Goal: Task Accomplishment & Management: Manage account settings

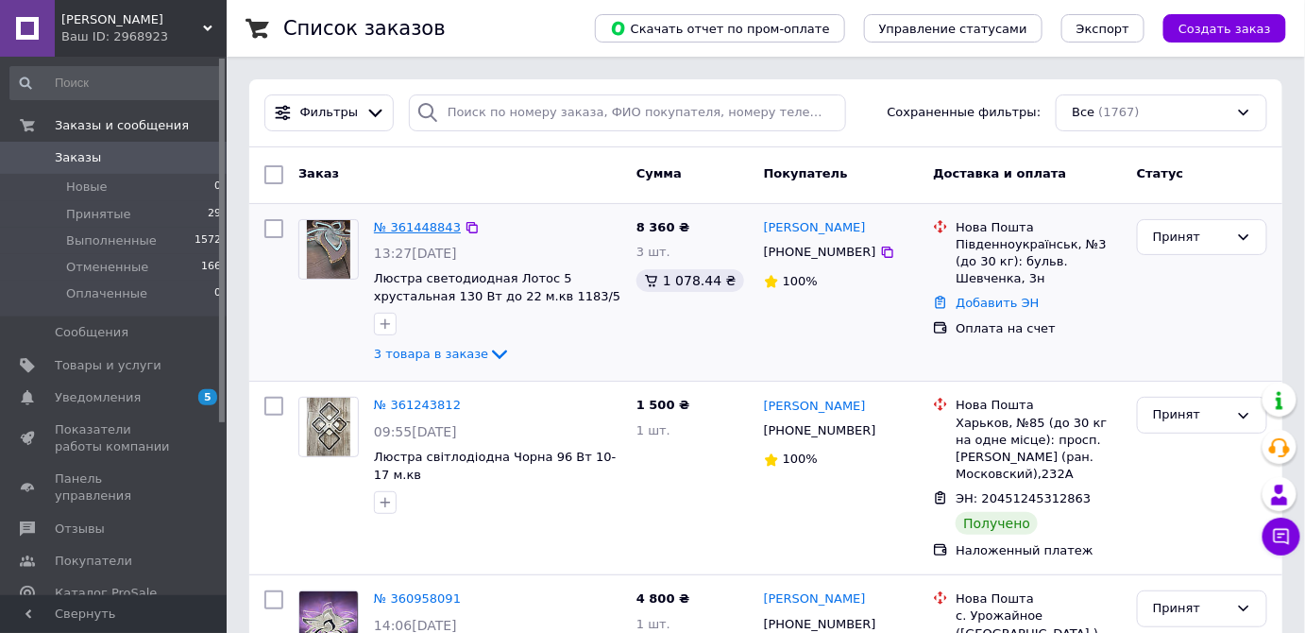
click at [403, 227] on link "№ 361448843" at bounding box center [417, 227] width 87 height 14
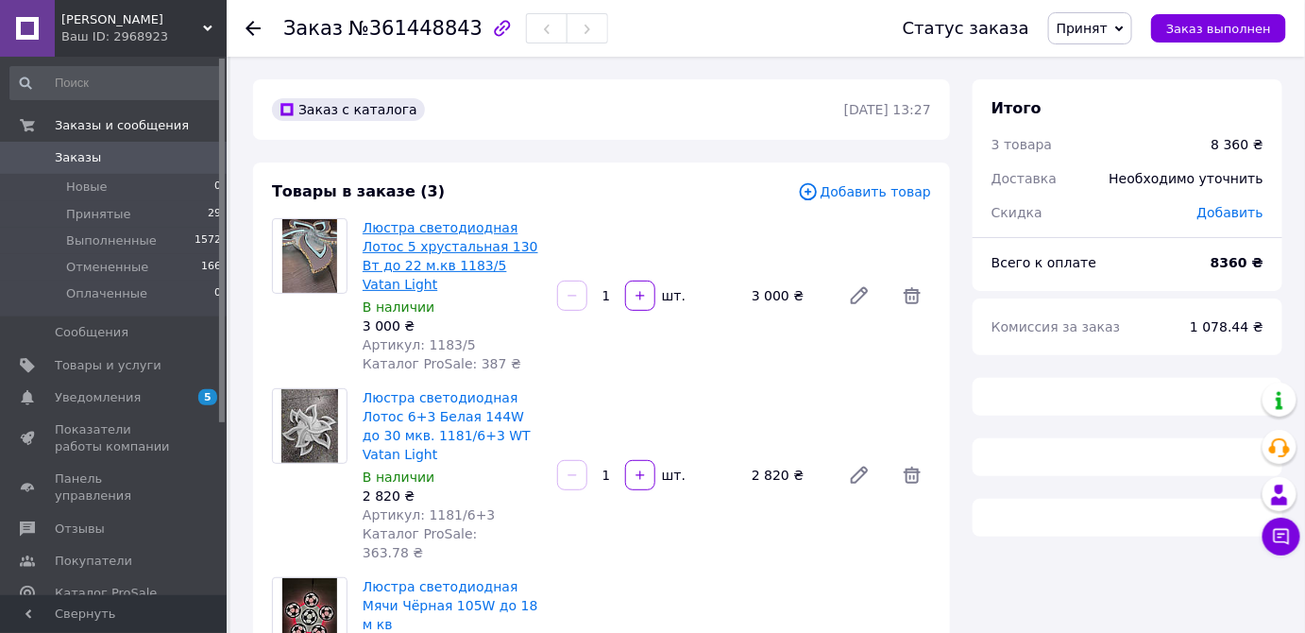
scroll to position [85, 0]
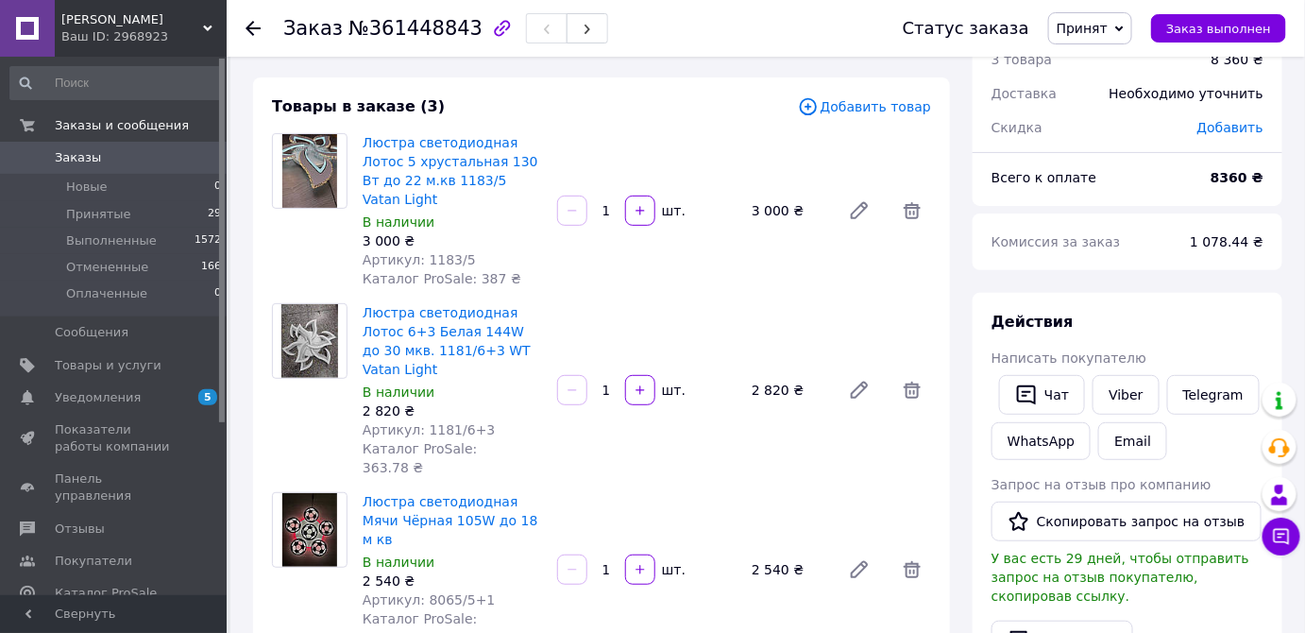
click at [252, 25] on icon at bounding box center [252, 28] width 15 height 15
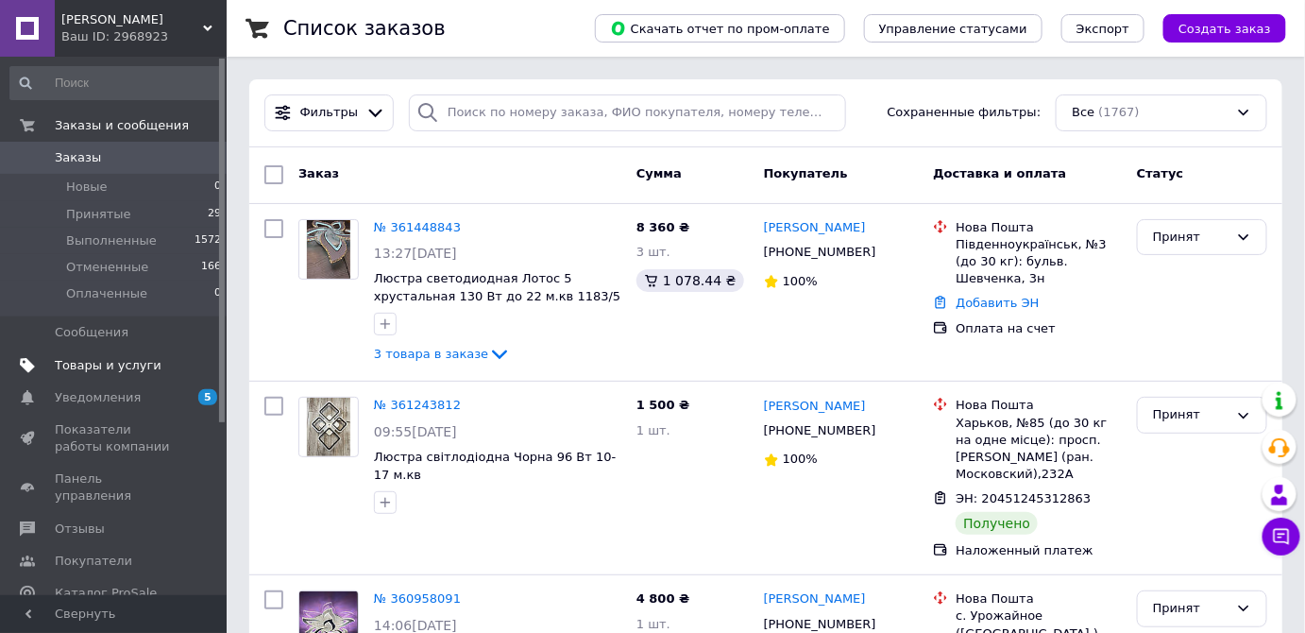
click at [121, 360] on span "Товары и услуги" at bounding box center [108, 365] width 107 height 17
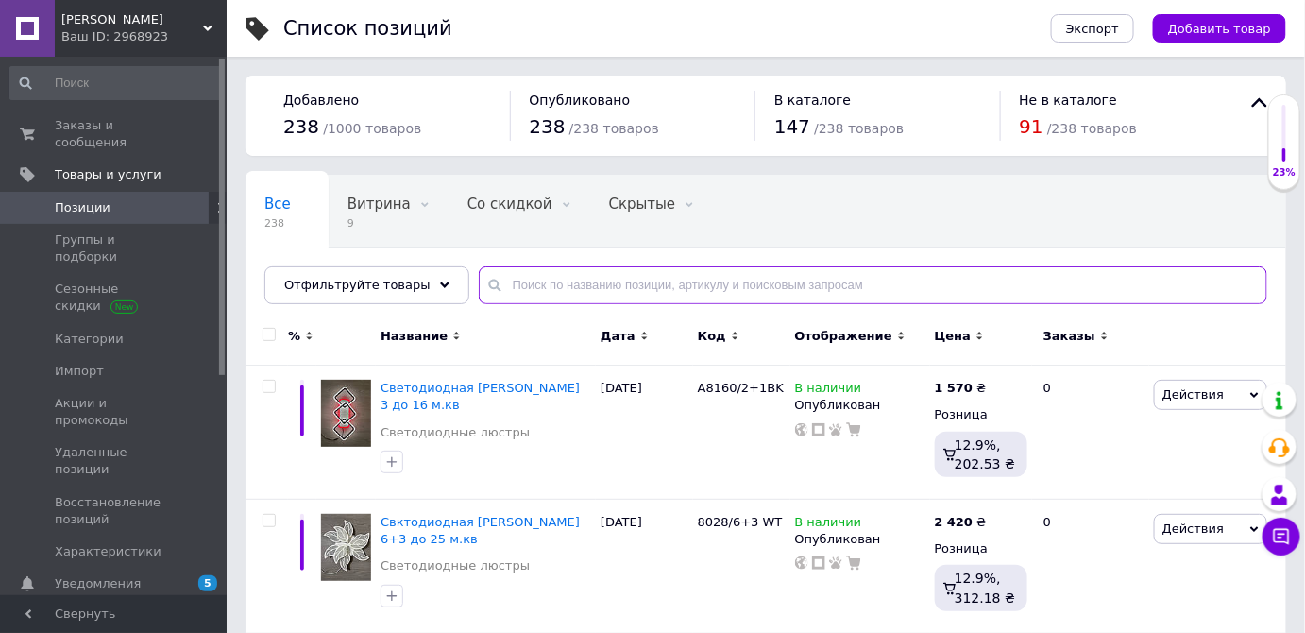
click at [609, 278] on input "text" at bounding box center [873, 285] width 788 height 38
type input "1183/6+3"
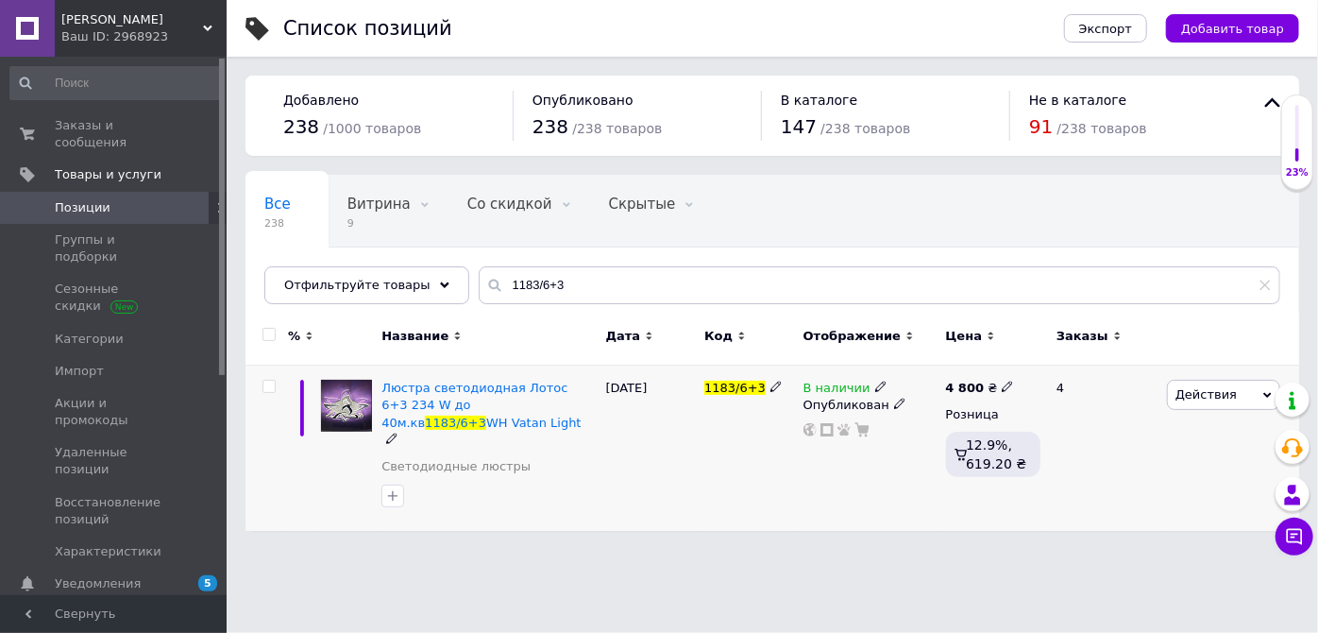
click at [875, 381] on icon at bounding box center [880, 386] width 11 height 11
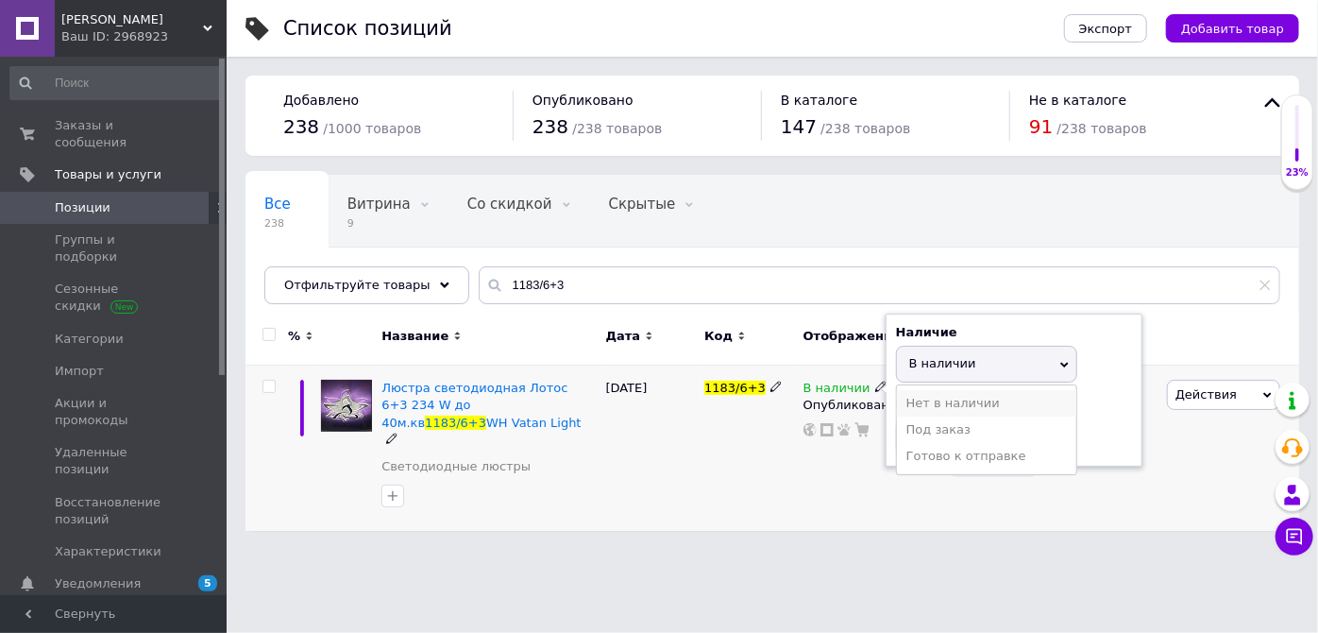
click at [921, 400] on li "Нет в наличии" at bounding box center [986, 403] width 179 height 26
click at [792, 504] on div "1183/6+3" at bounding box center [749, 447] width 99 height 165
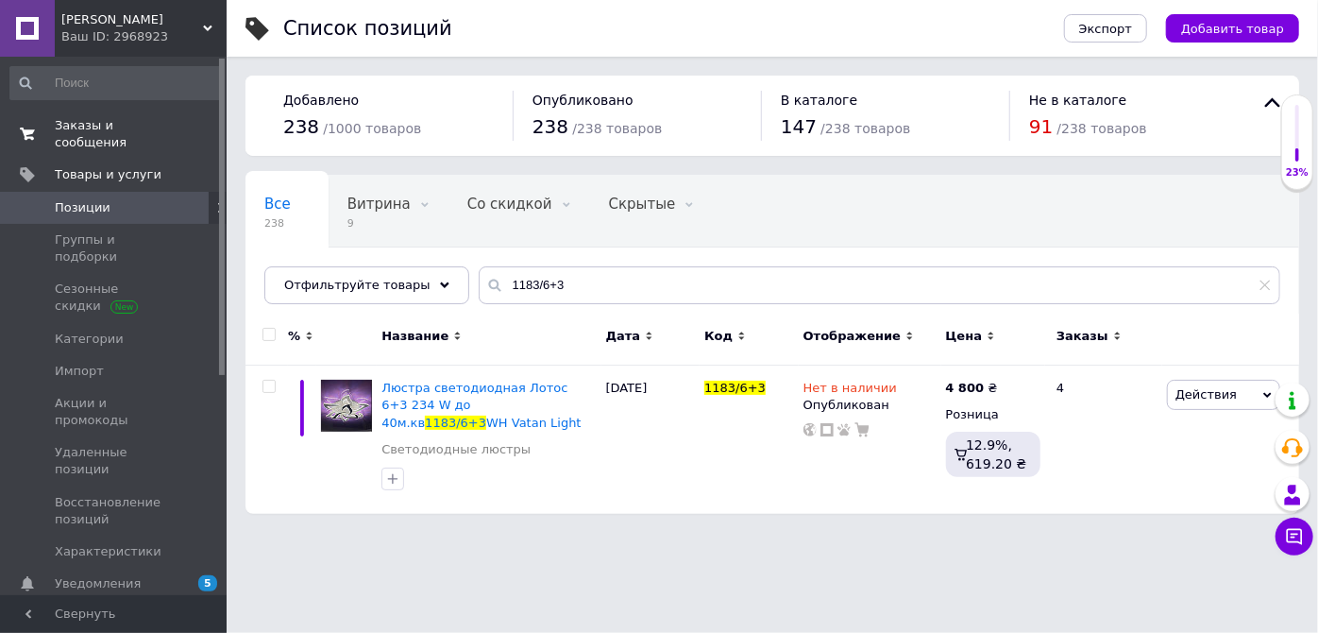
click at [150, 121] on span "Заказы и сообщения" at bounding box center [115, 134] width 120 height 34
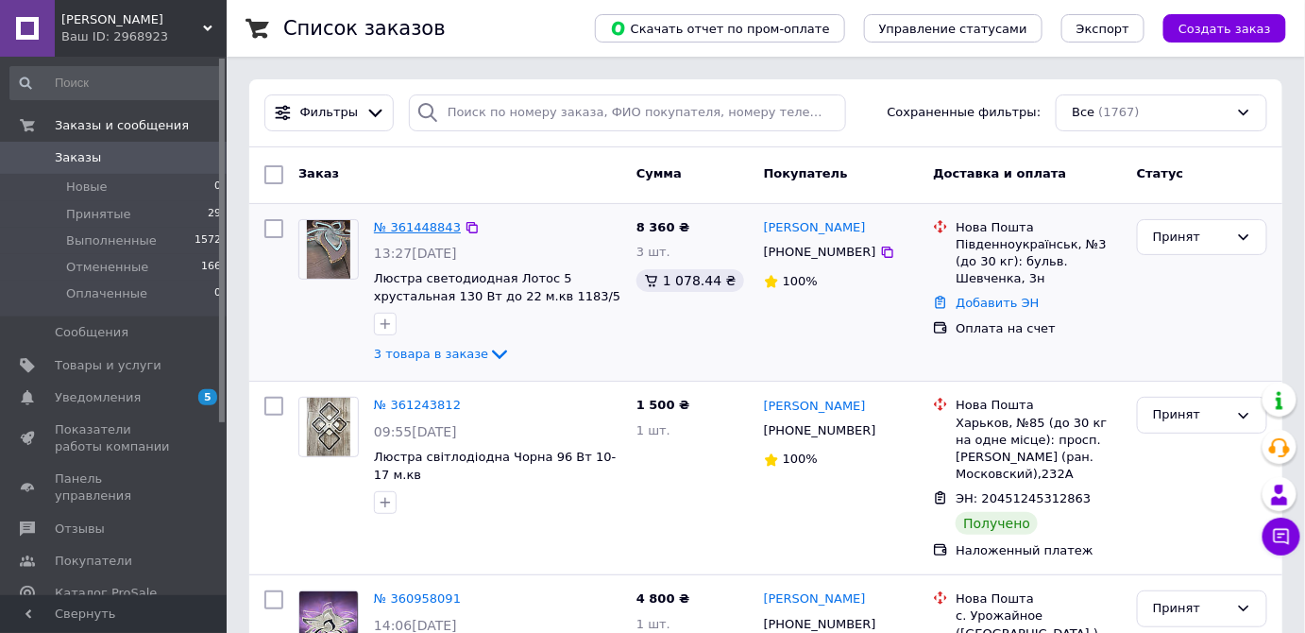
click at [417, 225] on link "№ 361448843" at bounding box center [417, 227] width 87 height 14
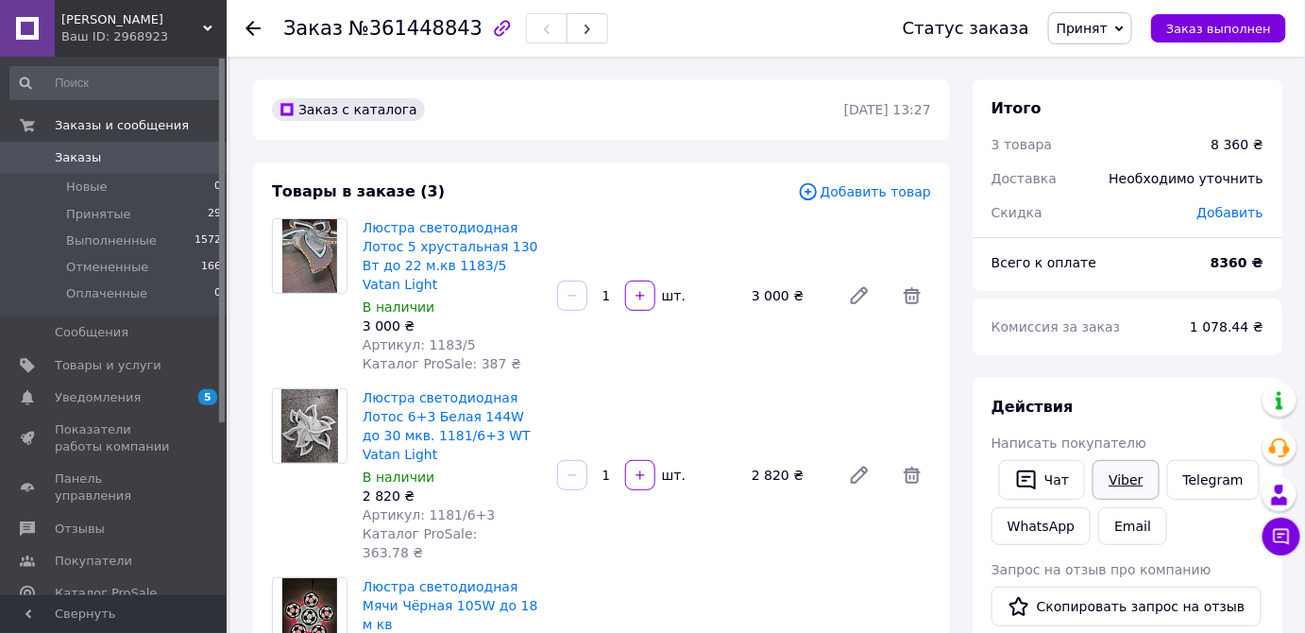
click at [1127, 479] on link "Viber" at bounding box center [1125, 480] width 66 height 40
